Goal: Transaction & Acquisition: Purchase product/service

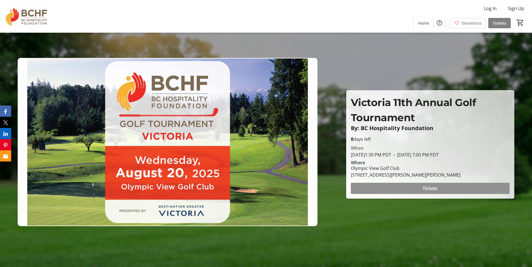
click at [428, 189] on span "Tickets" at bounding box center [430, 188] width 15 height 7
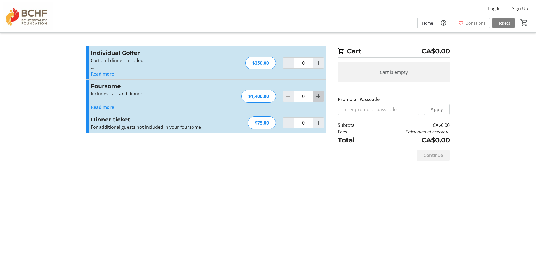
click at [318, 96] on mat-icon "Increment by one" at bounding box center [318, 96] width 7 height 7
type input "1"
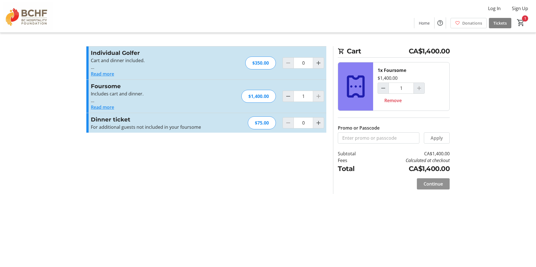
click at [436, 184] on span "Continue" at bounding box center [433, 184] width 19 height 7
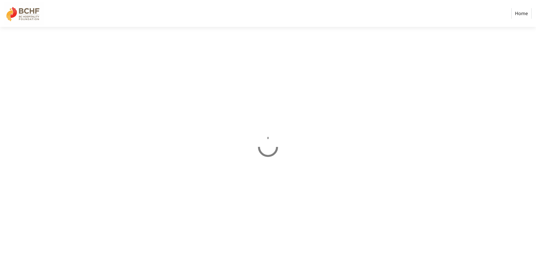
select select "CA"
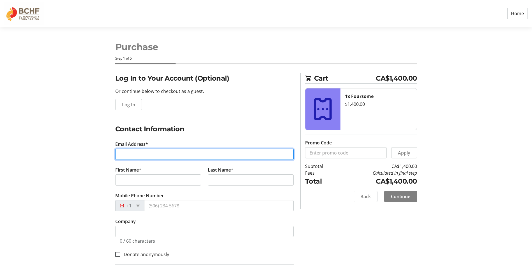
click at [146, 159] on input "Email Address*" at bounding box center [204, 154] width 178 height 11
type input "[PERSON_NAME][EMAIL_ADDRESS][DOMAIN_NAME]"
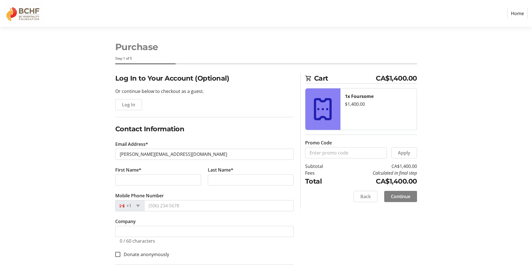
click at [64, 176] on section "Purchase Step 1 of 5 Cart CA$1,400.00 1x Foursome $1,400.00 Promo Code Apply Su…" at bounding box center [266, 233] width 532 height 413
click at [140, 181] on input "First Name*" at bounding box center [158, 180] width 86 height 11
type input "[PERSON_NAME]"
click at [232, 179] on input "Last Name*" at bounding box center [251, 180] width 86 height 11
type input "Glass"
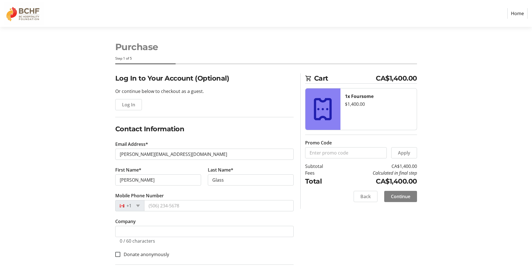
drag, startPoint x: 64, startPoint y: 201, endPoint x: 110, endPoint y: 201, distance: 46.5
click at [64, 201] on section "Purchase Step 1 of 5 Cart CA$1,400.00 1x Foursome $1,400.00 Promo Code Apply Su…" at bounding box center [266, 233] width 532 height 413
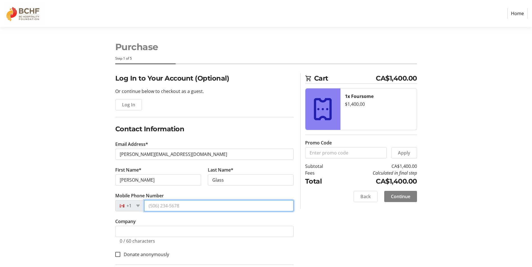
click at [216, 206] on input "Mobile Phone Number" at bounding box center [218, 205] width 149 height 11
type input "[PHONE_NUMBER]"
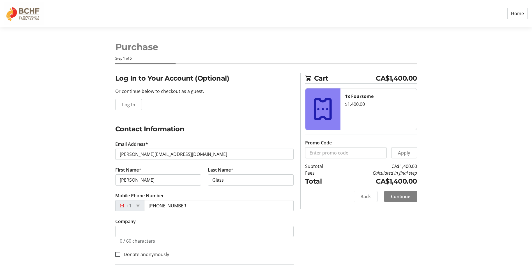
click at [93, 204] on div "Log In to Your Account (Optional) Or continue below to checkout as a guest. Log…" at bounding box center [266, 256] width 370 height 366
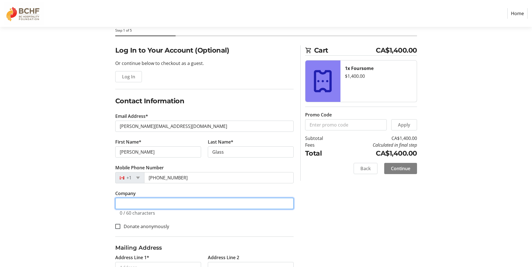
click at [135, 202] on input "Company" at bounding box center [204, 203] width 178 height 11
type input "Mairet Hotels"
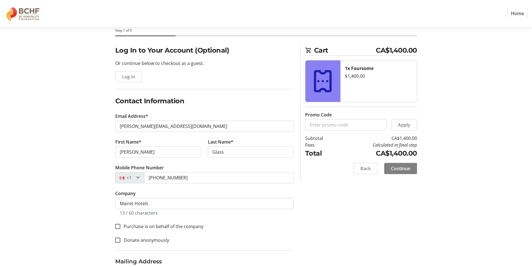
click at [84, 205] on div "Log In to Your Account (Optional) Or continue below to checkout as a guest. Log…" at bounding box center [266, 235] width 370 height 380
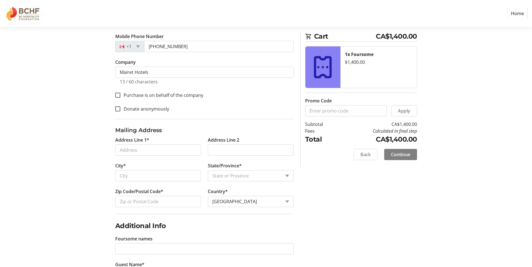
scroll to position [168, 0]
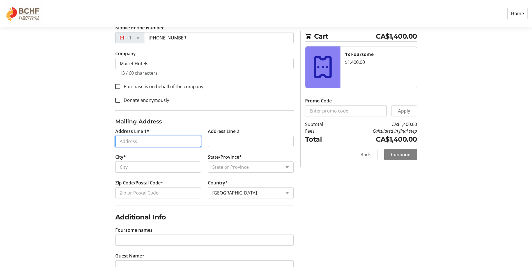
click at [126, 140] on input "Address Line 1*" at bounding box center [158, 141] width 86 height 11
type input "[STREET_ADDRESS][PERSON_NAME]"
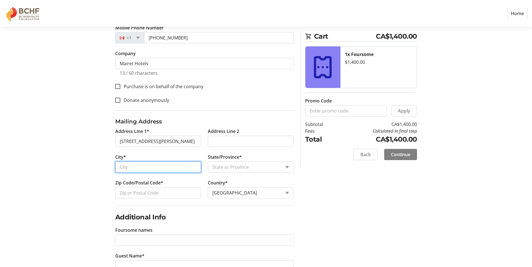
type input "Victoria"
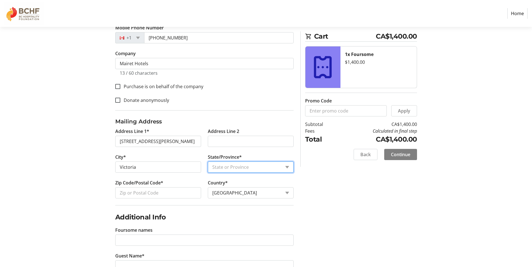
select select "BC"
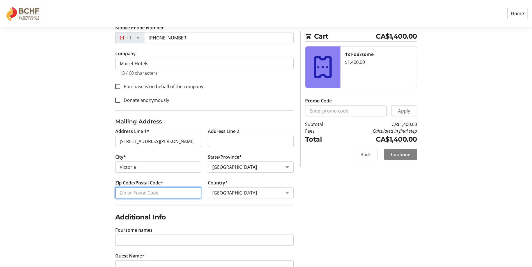
type input "V8W2B5"
click at [57, 191] on section "Purchase Step 1 of 5 Cart CA$1,400.00 1x Foursome $1,400.00 Promo Code Apply Su…" at bounding box center [266, 72] width 532 height 427
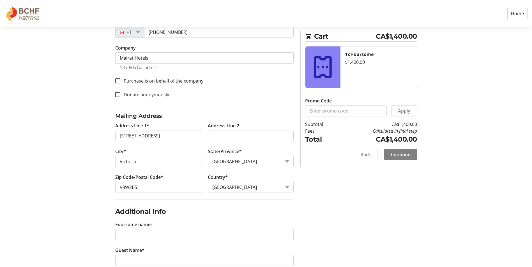
scroll to position [186, 0]
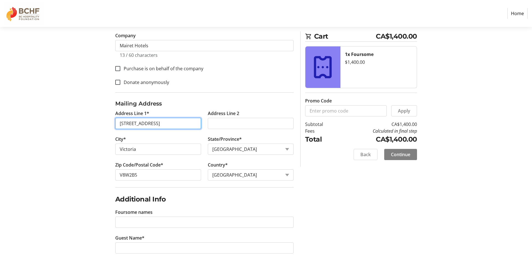
click at [177, 123] on input "[STREET_ADDRESS]" at bounding box center [158, 123] width 86 height 11
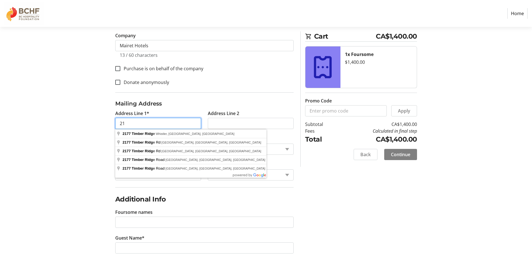
type input "2"
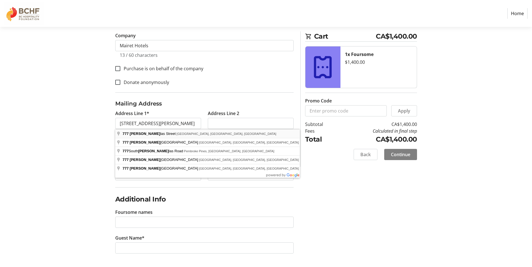
type input "[STREET_ADDRESS][PERSON_NAME]"
type input "V8W 2B5"
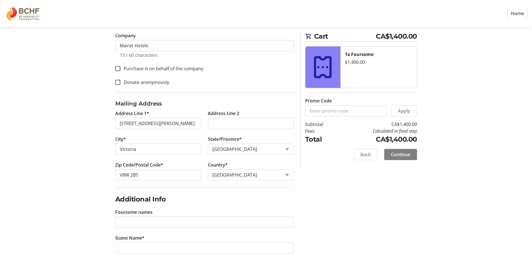
click at [95, 156] on div "Log In to Your Account (Optional) Or continue below to checkout as a guest. Log…" at bounding box center [266, 77] width 370 height 380
click at [399, 156] on span "Continue" at bounding box center [400, 154] width 19 height 7
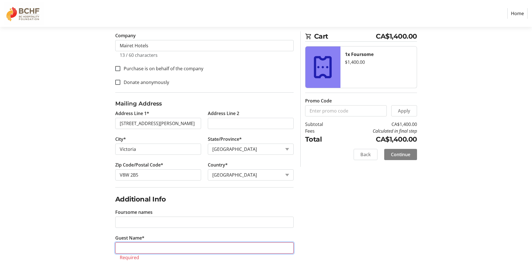
click at [132, 250] on input "Guest Name*" at bounding box center [204, 248] width 178 height 11
type input "TBD"
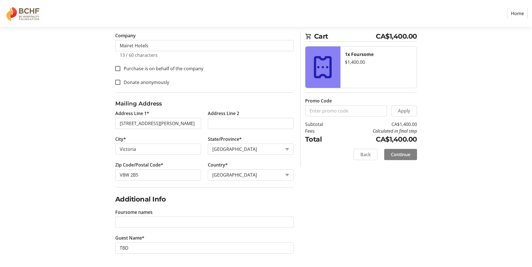
click at [350, 221] on div "Log In to Your Account (Optional) Or continue below to checkout as a guest. Log…" at bounding box center [266, 77] width 370 height 380
click at [400, 157] on span "Continue" at bounding box center [400, 154] width 19 height 7
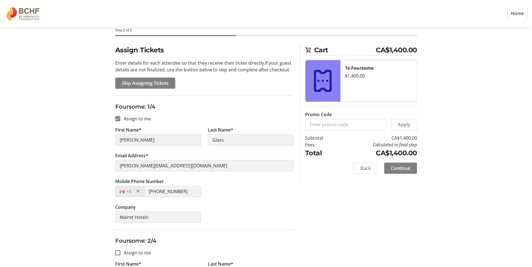
scroll to position [28, 0]
click at [143, 85] on span "Skip Assigning Tickets" at bounding box center [145, 83] width 47 height 7
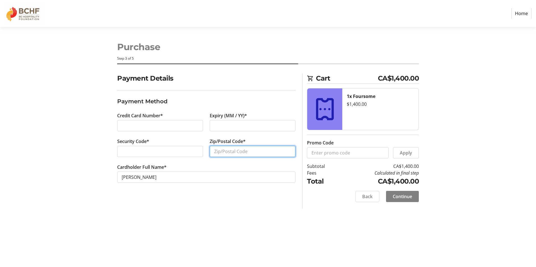
click at [227, 149] on input "Zip/Postal Code*" at bounding box center [253, 151] width 86 height 11
type input "V8M0C2"
click at [71, 184] on section "Purchase Step 3 of 5 Cart CA$1,400.00 1x Foursome $1,400.00 Promo Code Apply Su…" at bounding box center [268, 147] width 536 height 241
click at [403, 196] on span "Continue" at bounding box center [402, 196] width 19 height 7
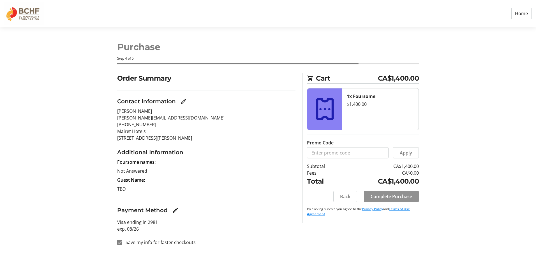
click at [387, 197] on span "Complete Purchase" at bounding box center [391, 196] width 41 height 7
